Goal: Transaction & Acquisition: Purchase product/service

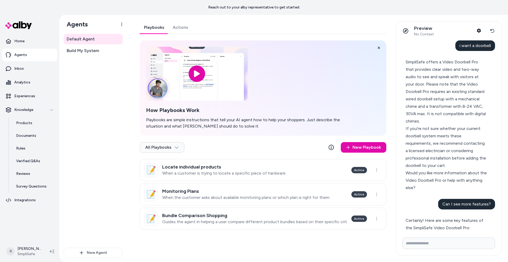
scroll to position [291, 0]
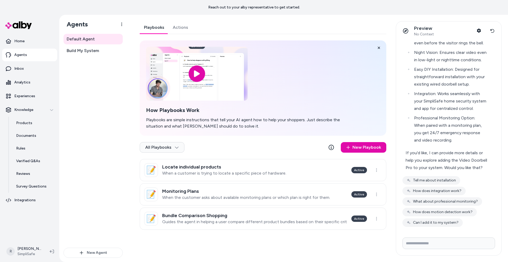
click at [21, 55] on p "Agents" at bounding box center [20, 54] width 13 height 5
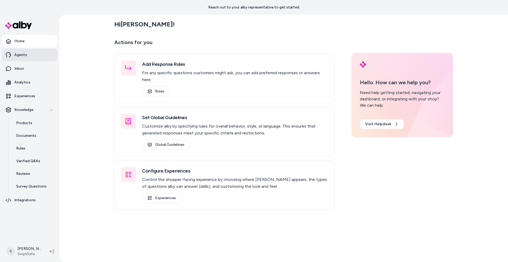
click at [26, 57] on p "Agents" at bounding box center [20, 54] width 13 height 5
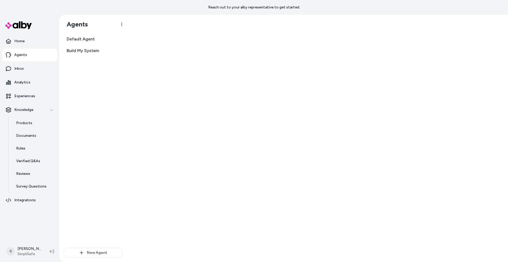
click at [21, 53] on p "Agents" at bounding box center [20, 54] width 13 height 5
click at [77, 51] on span "Build My System" at bounding box center [83, 51] width 32 height 6
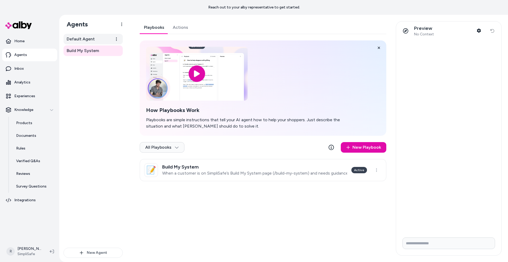
click at [91, 42] on span "Default Agent" at bounding box center [81, 39] width 28 height 6
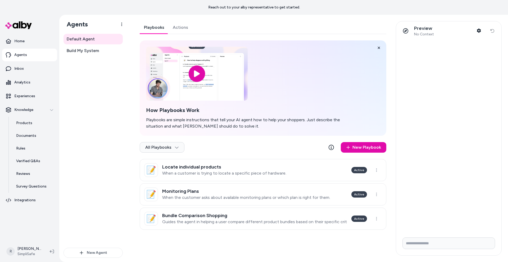
click at [424, 246] on input "Write your prompt here" at bounding box center [448, 244] width 93 height 12
type input "**********"
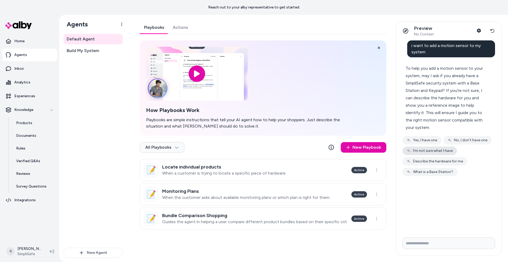
click at [445, 150] on button "I'm not sure what I have" at bounding box center [429, 151] width 54 height 8
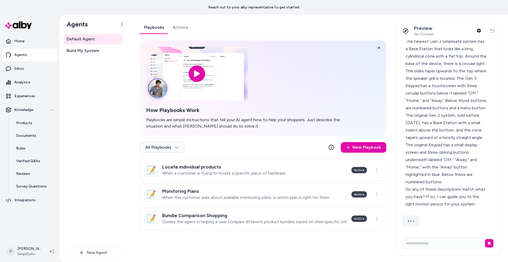
scroll to position [125, 0]
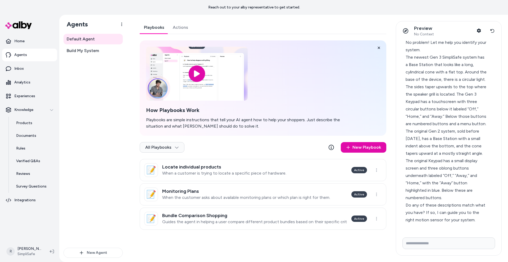
click at [439, 243] on input "Write your prompt here" at bounding box center [448, 244] width 93 height 12
type input "**********"
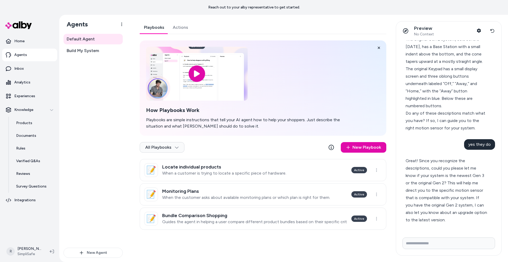
scroll to position [233, 0]
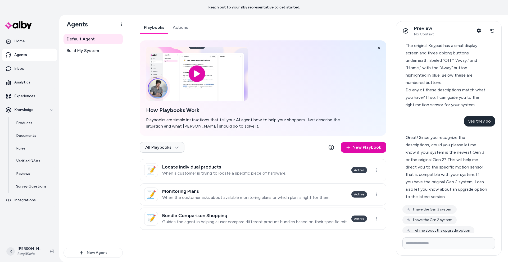
click at [454, 214] on button "I have the Gen 3 system" at bounding box center [429, 210] width 54 height 8
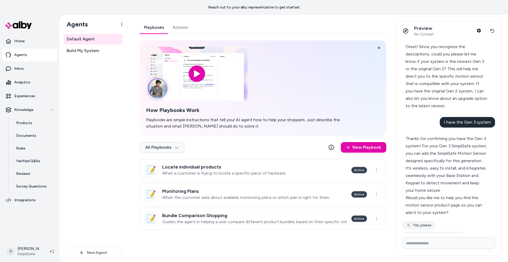
scroll to position [340, 0]
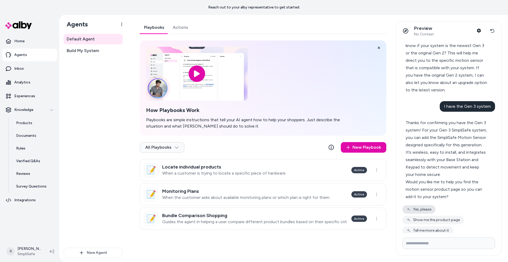
click at [426, 214] on button "Yes, please" at bounding box center [418, 210] width 33 height 8
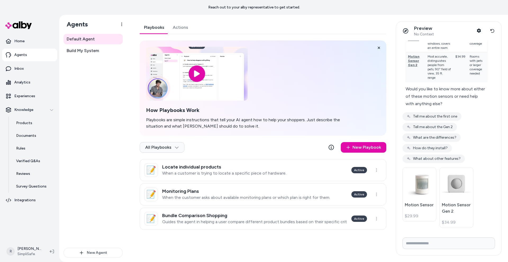
scroll to position [594, 0]
click at [411, 198] on link "Motion Sensor $29.99" at bounding box center [419, 193] width 34 height 54
